Goal: Answer question/provide support: Share knowledge or assist other users

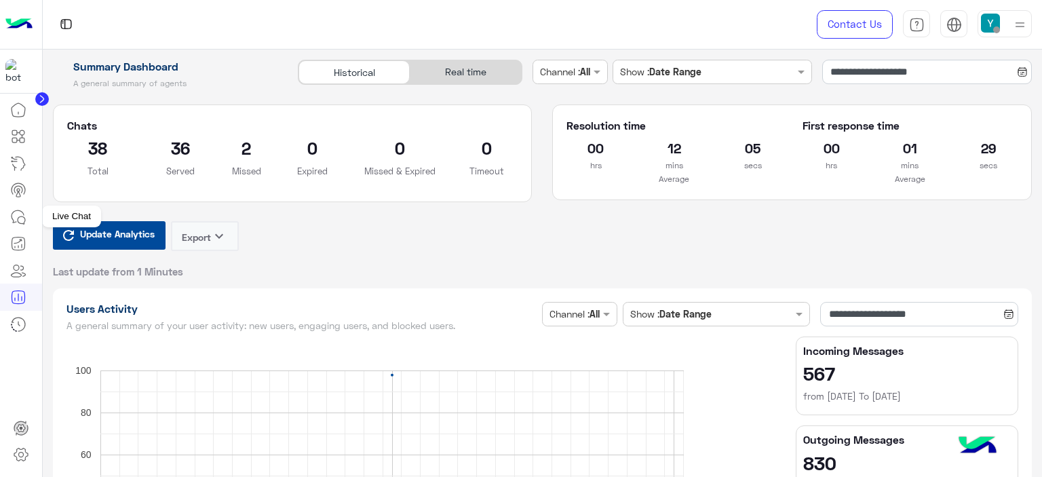
click at [18, 220] on icon at bounding box center [21, 219] width 7 height 7
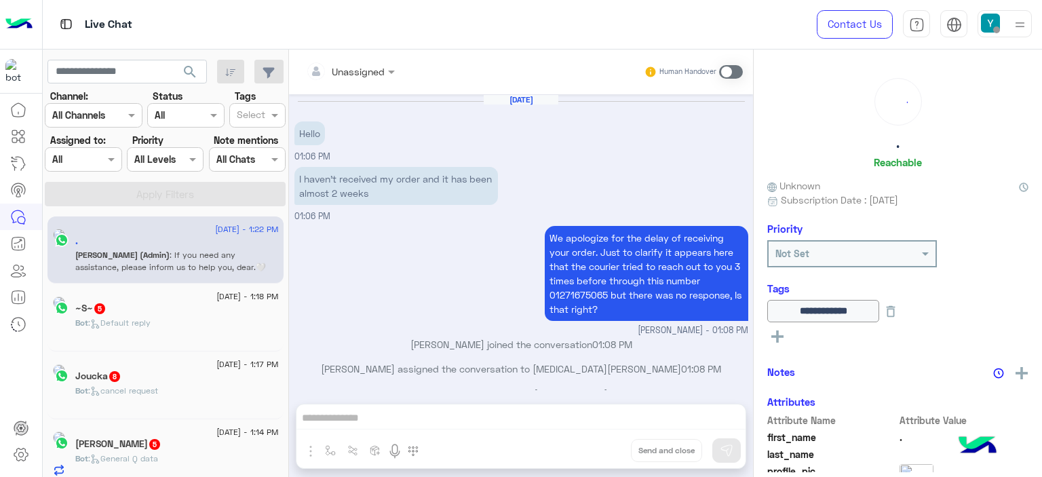
scroll to position [881, 0]
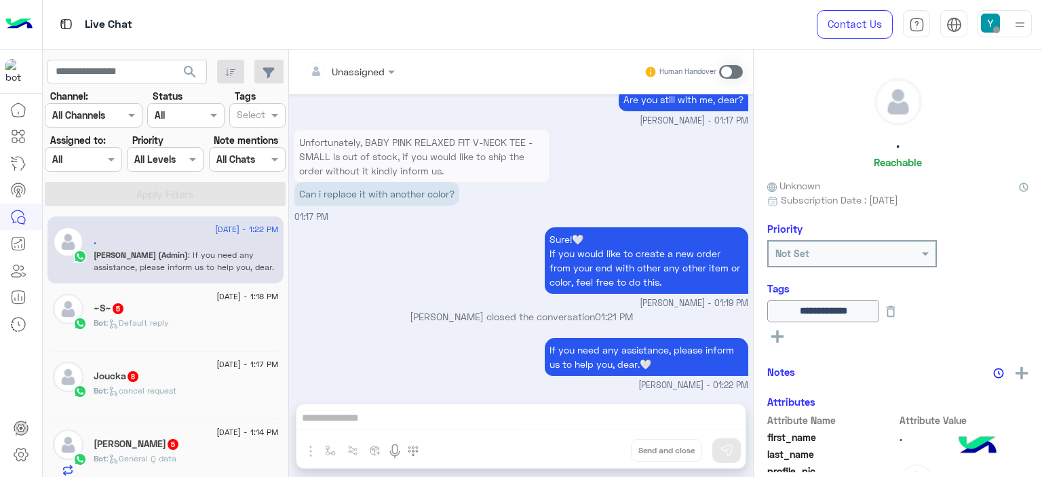
click at [103, 159] on div at bounding box center [82, 159] width 75 height 16
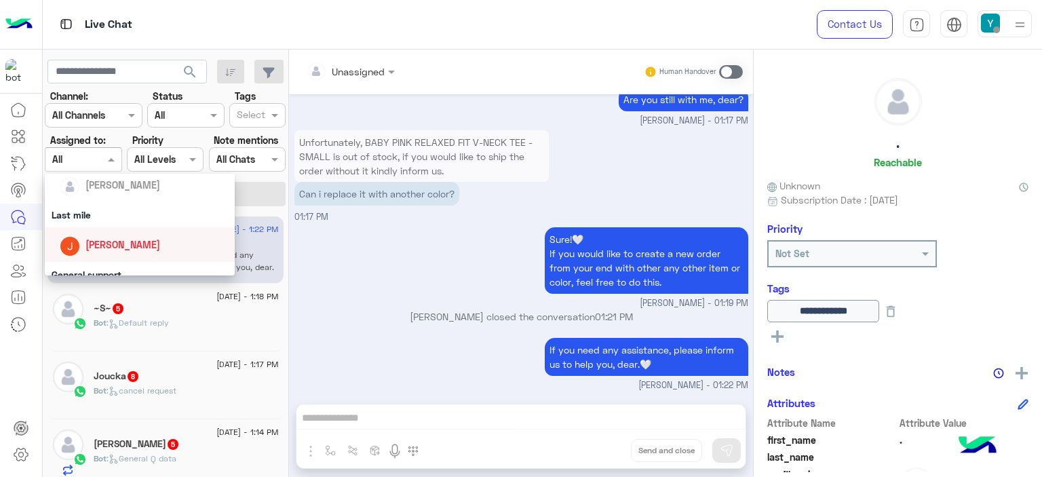
scroll to position [168, 0]
click at [111, 234] on span "[PERSON_NAME]" at bounding box center [123, 237] width 75 height 12
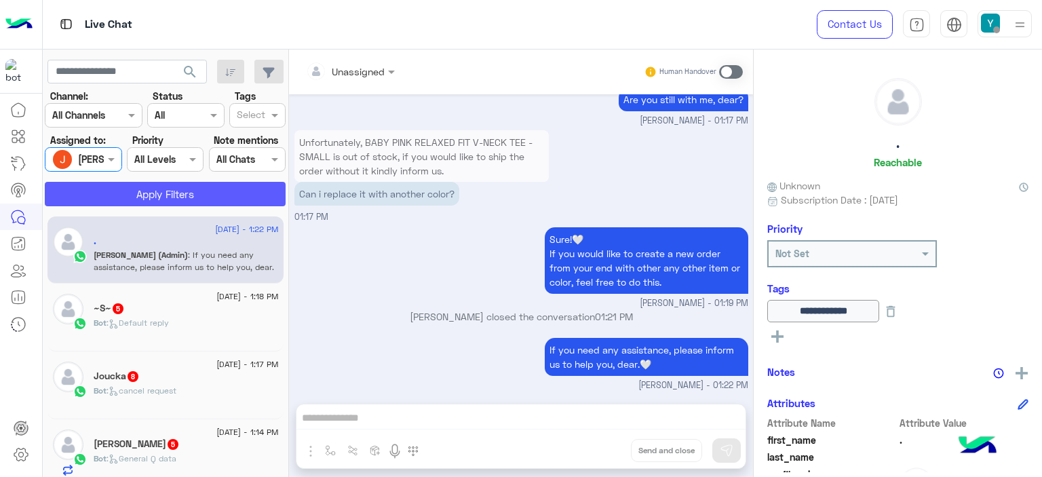
click at [188, 188] on button "Apply Filters" at bounding box center [165, 194] width 241 height 24
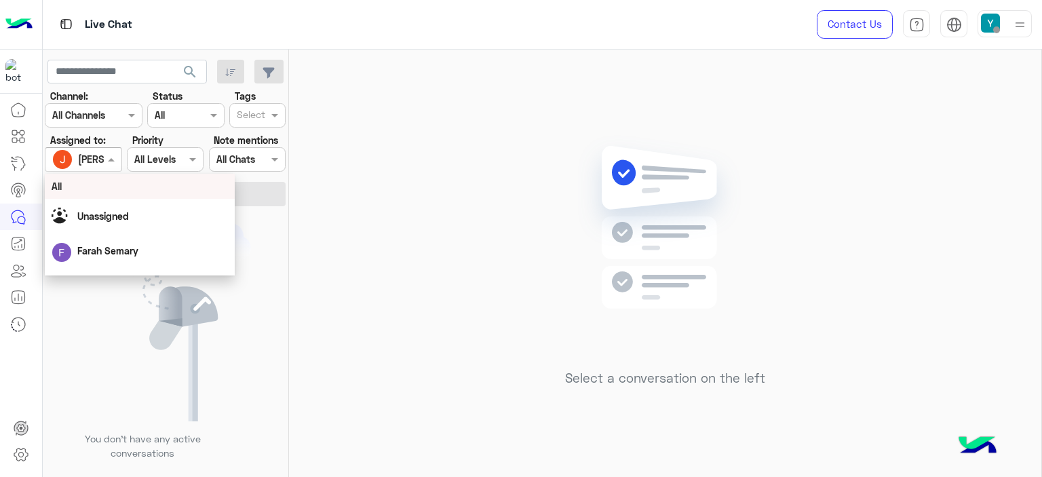
click at [113, 162] on span at bounding box center [113, 159] width 17 height 14
click at [113, 225] on div "Unassigned" at bounding box center [140, 216] width 176 height 24
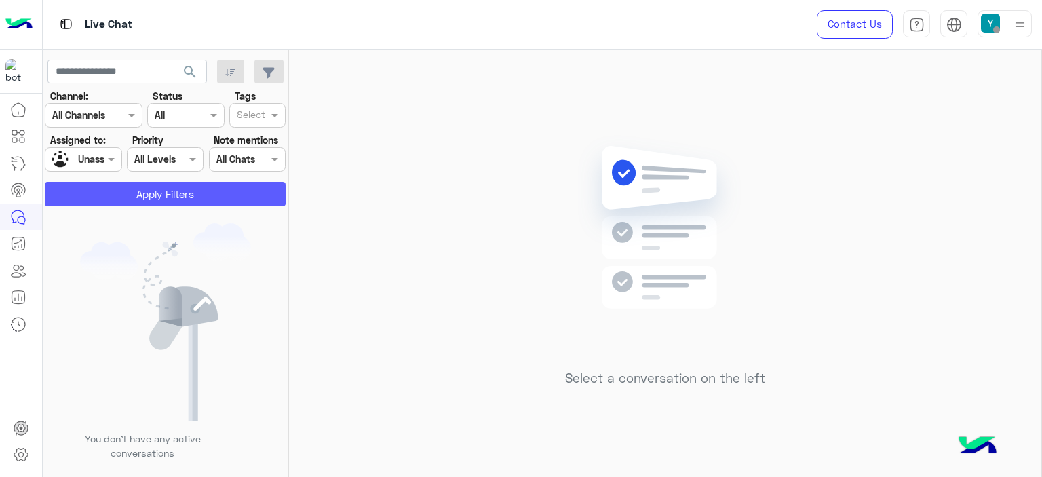
click at [159, 197] on button "Apply Filters" at bounding box center [165, 194] width 241 height 24
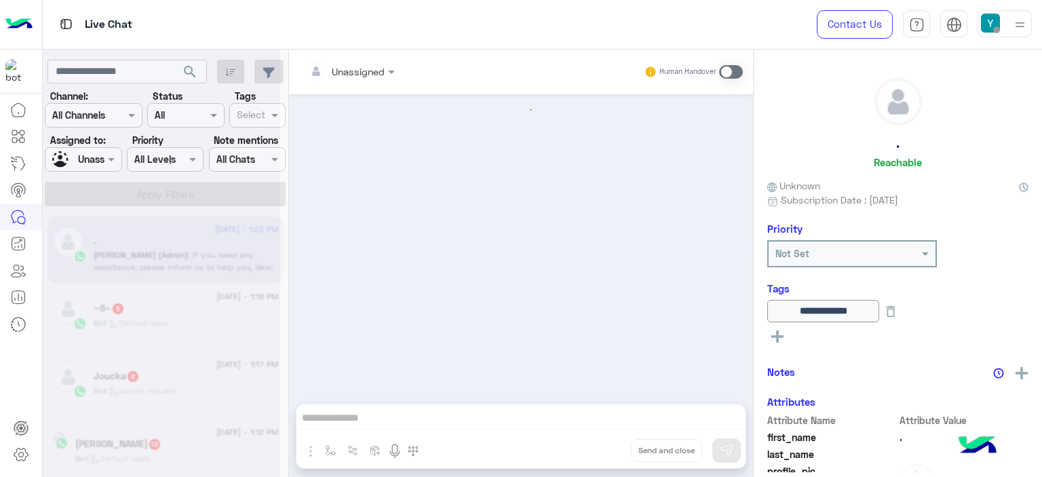
scroll to position [881, 0]
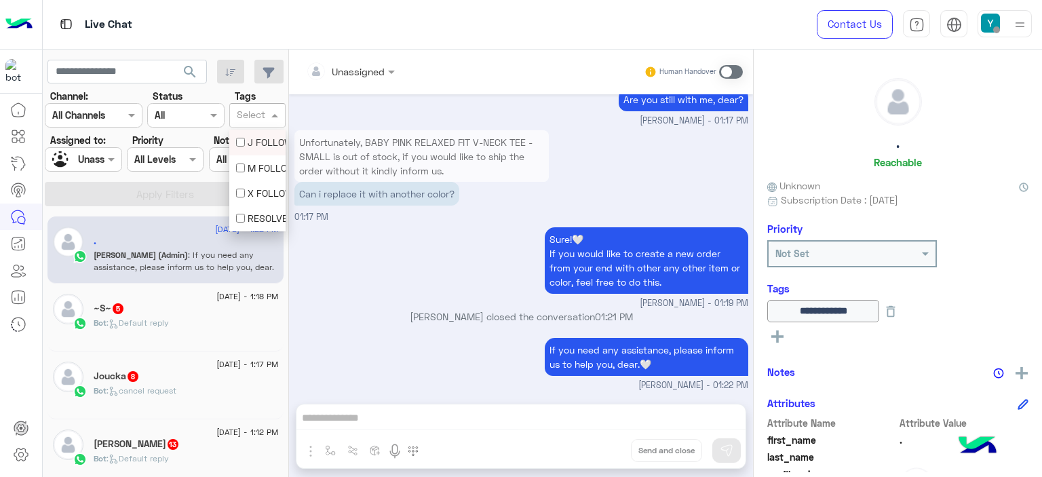
click at [274, 111] on span at bounding box center [276, 115] width 17 height 14
click at [246, 141] on div "J FOLLOW UP" at bounding box center [257, 142] width 43 height 14
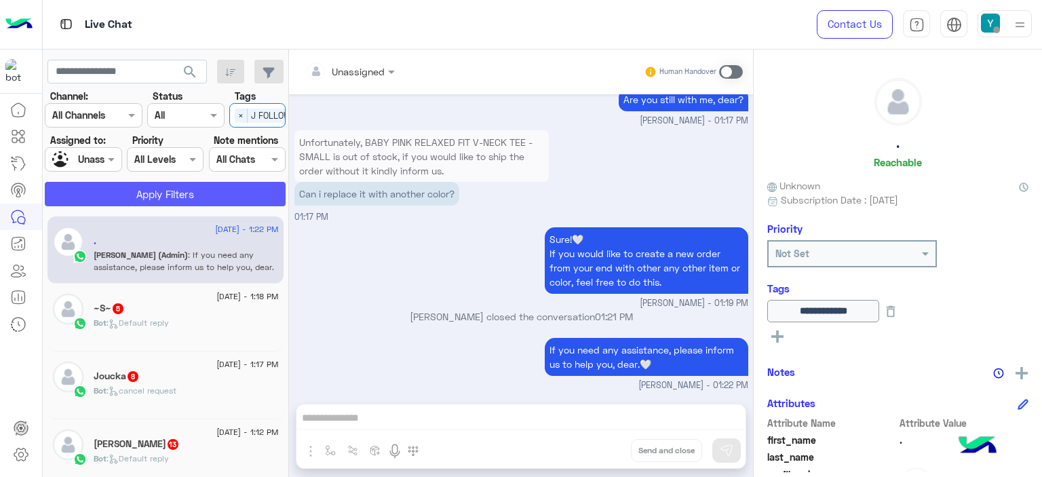
click at [189, 193] on button "Apply Filters" at bounding box center [165, 194] width 241 height 24
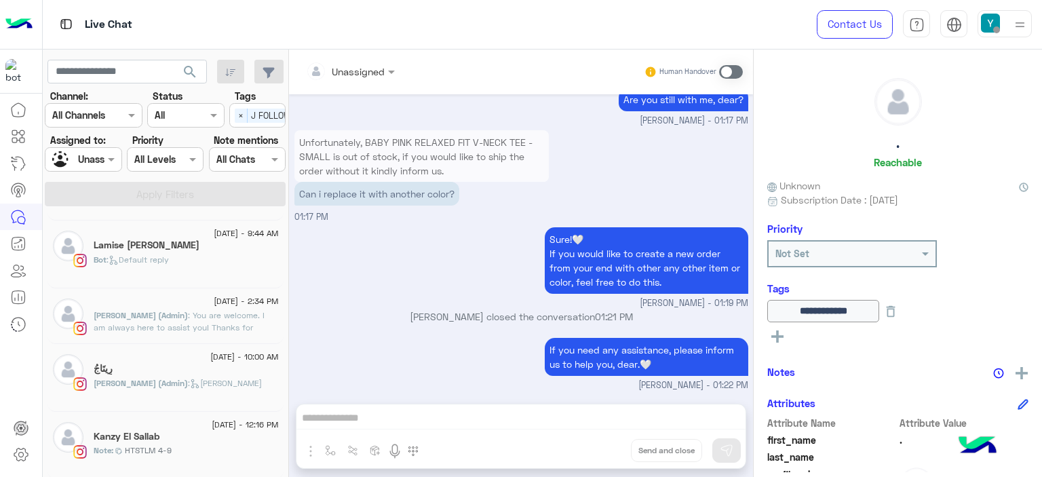
scroll to position [120, 0]
click at [158, 430] on h5 "Kanzy El Sallab" at bounding box center [127, 436] width 66 height 12
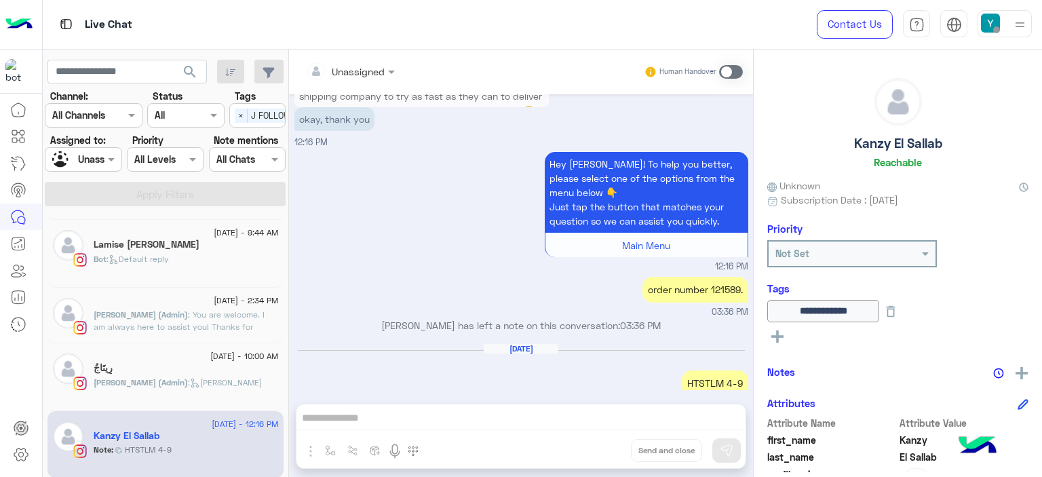
scroll to position [1373, 0]
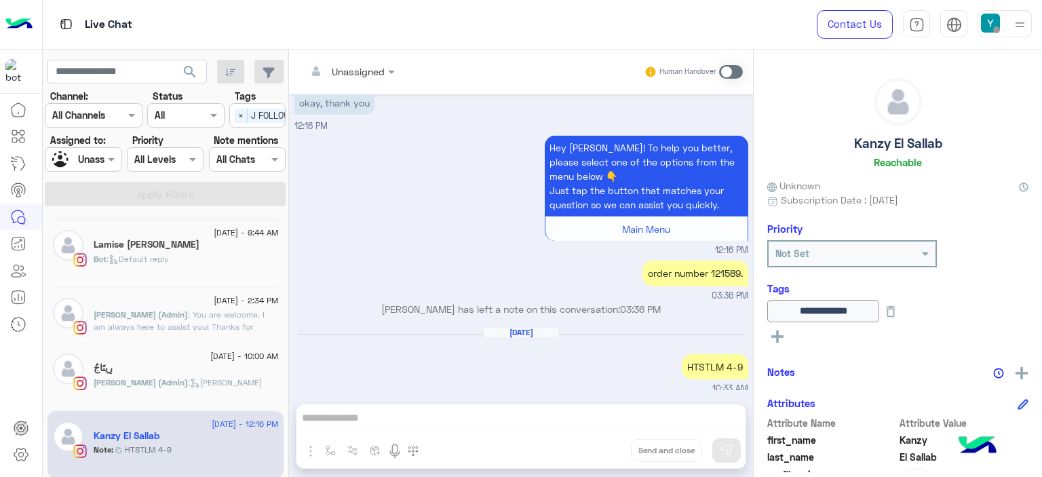
click at [193, 373] on div "رِيتَاجُ" at bounding box center [186, 369] width 185 height 14
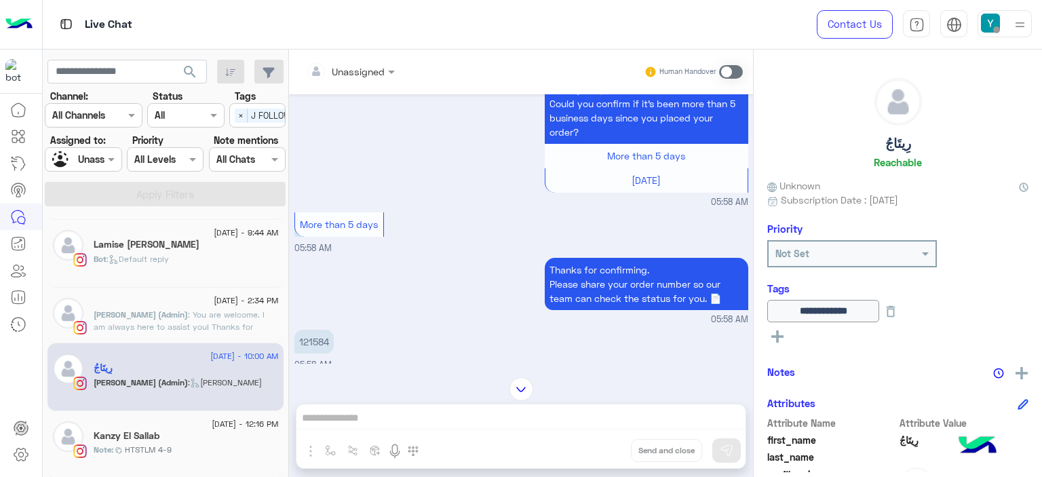
scroll to position [814, 0]
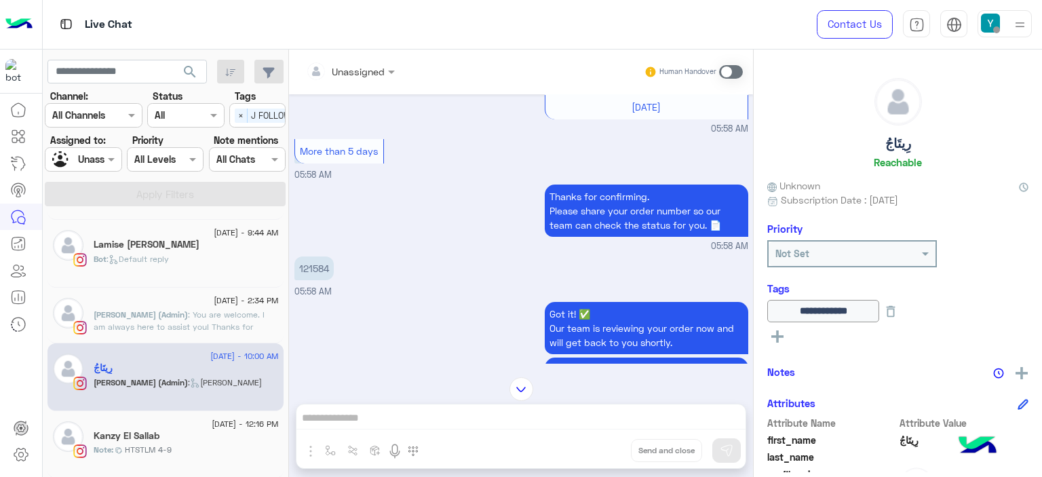
click at [315, 263] on p "121584" at bounding box center [314, 269] width 39 height 24
copy p "121584"
